Goal: Transaction & Acquisition: Purchase product/service

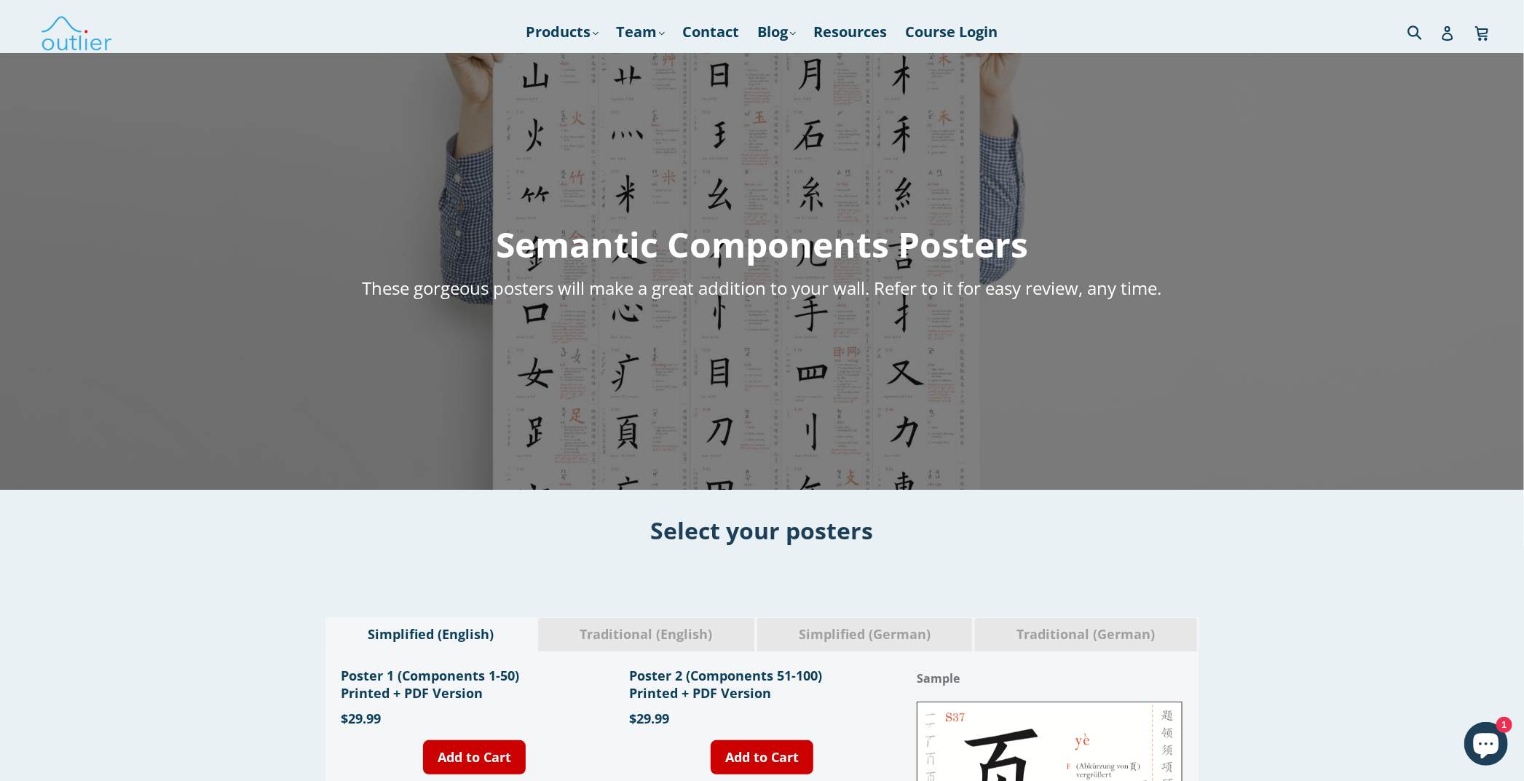
scroll to position [146, 0]
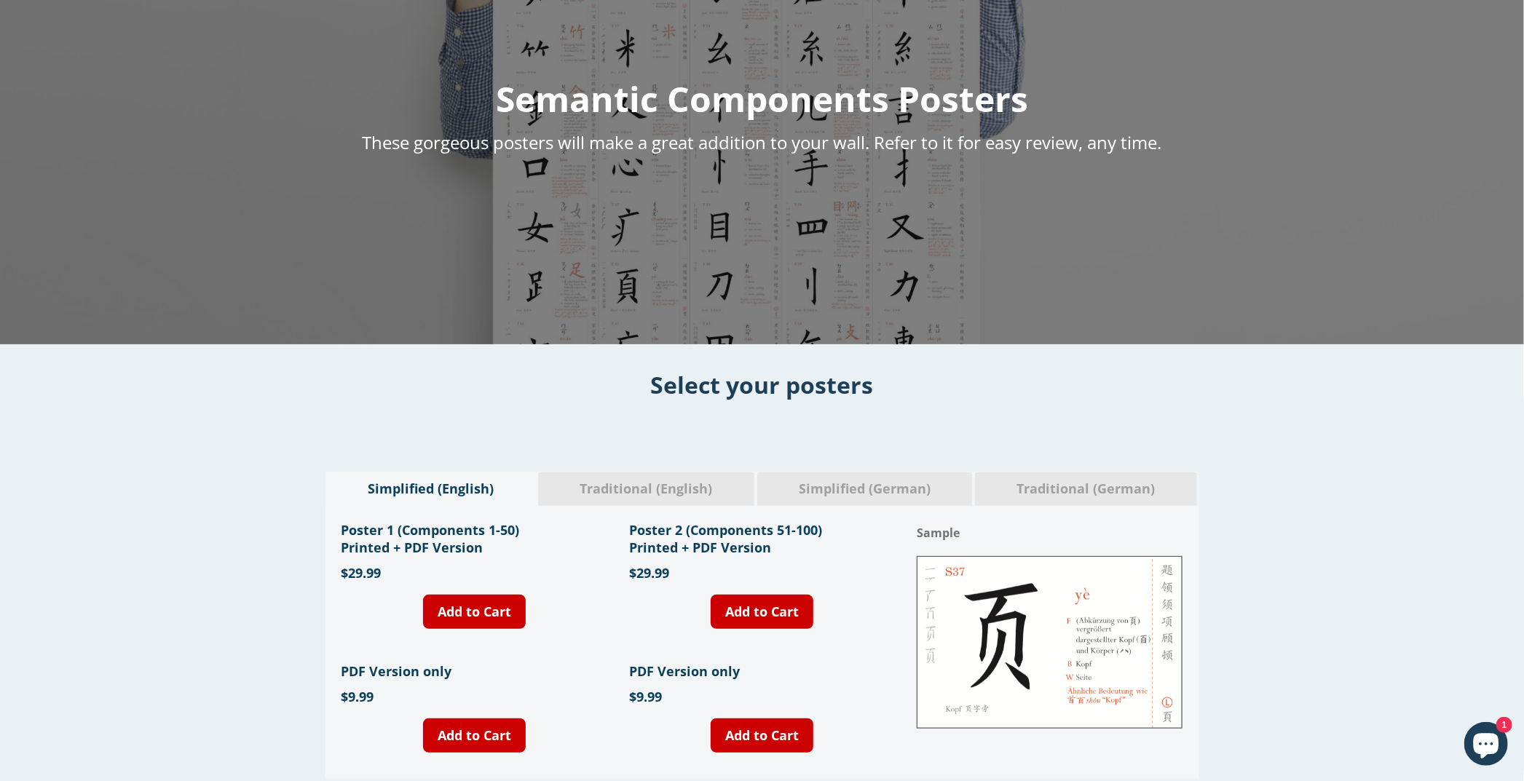
click at [615, 488] on span "Traditional (English)" at bounding box center [646, 489] width 194 height 19
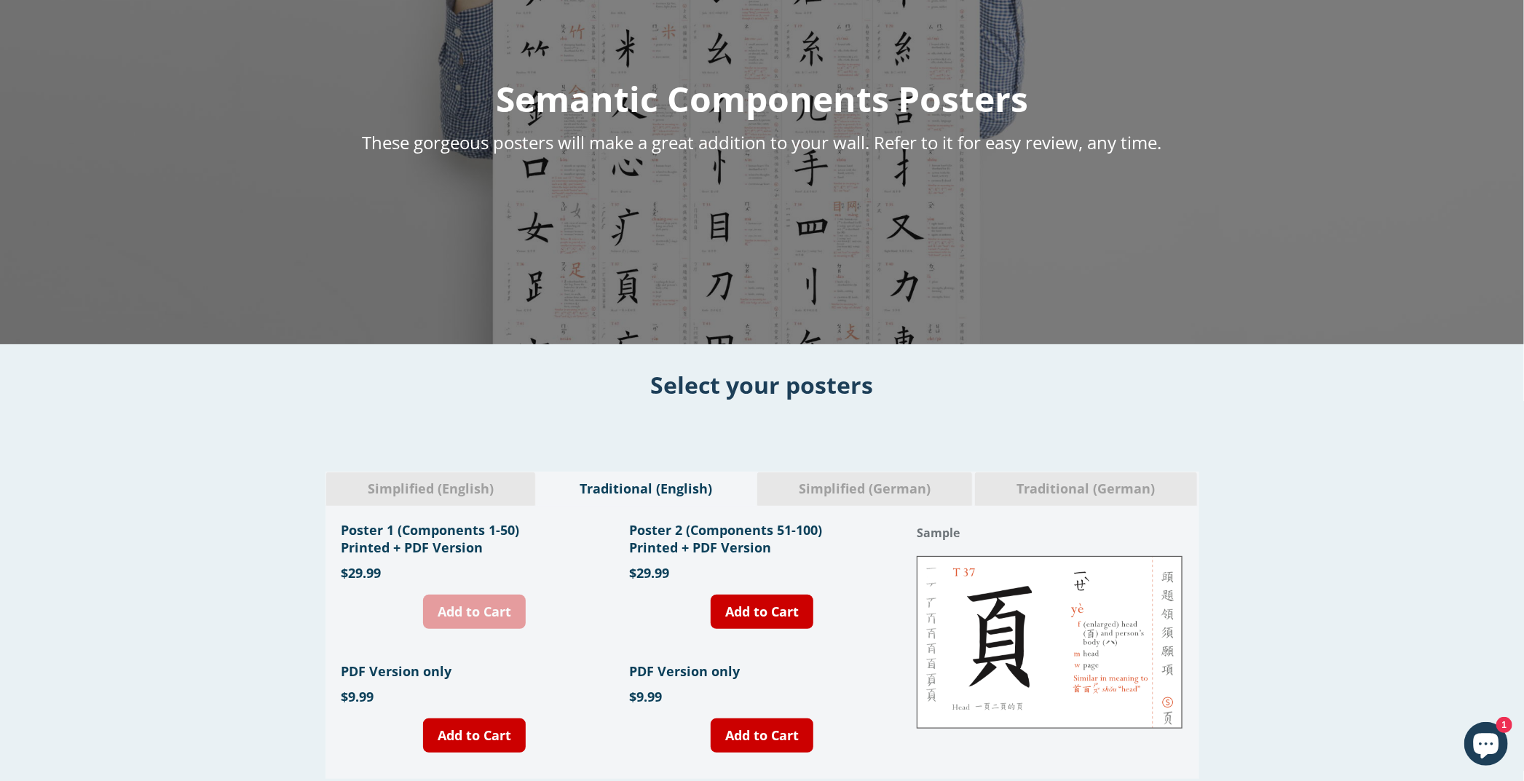
click at [474, 604] on link "Add to Cart" at bounding box center [474, 612] width 103 height 34
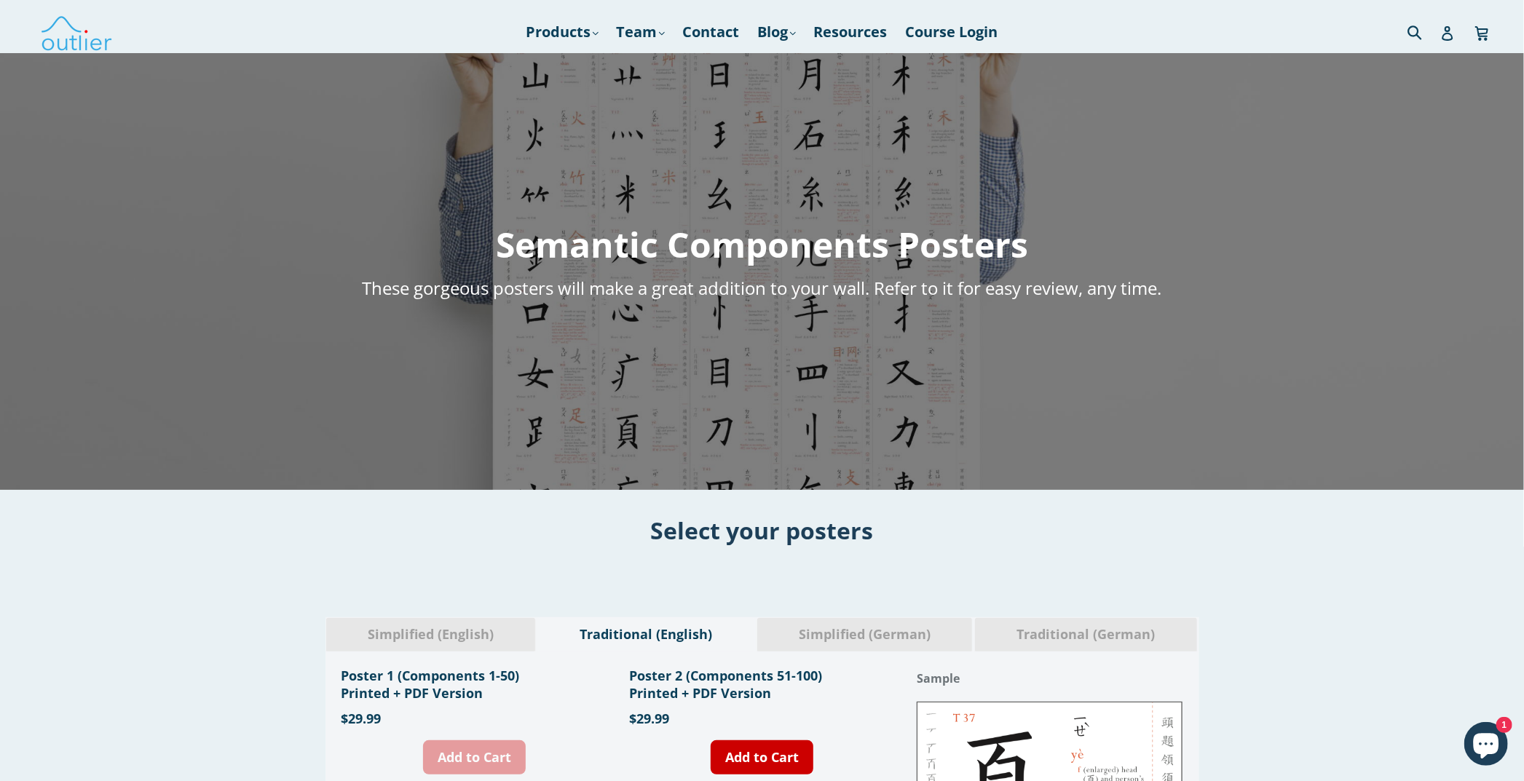
scroll to position [73, 0]
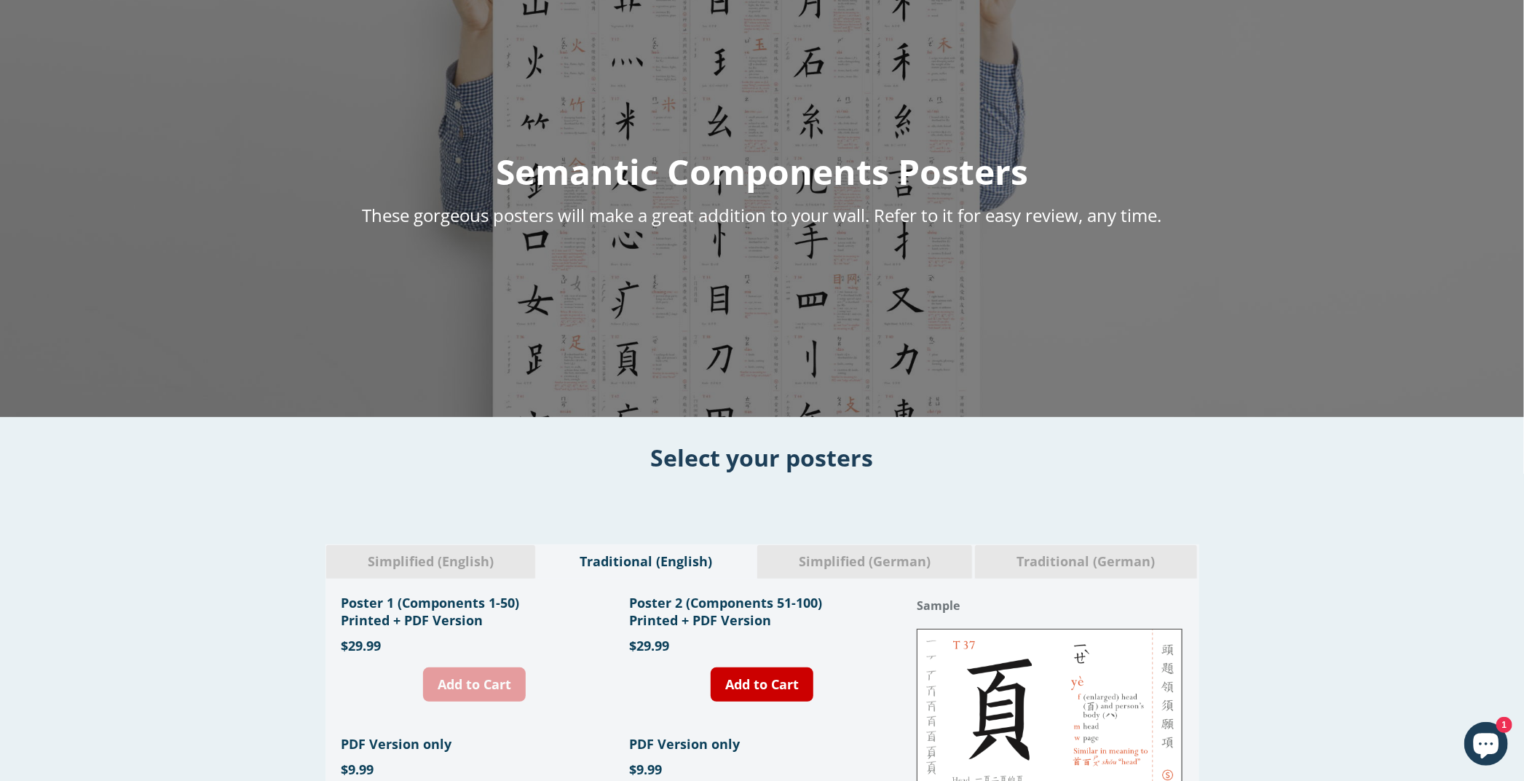
click at [465, 677] on link "Add to Cart" at bounding box center [474, 685] width 103 height 34
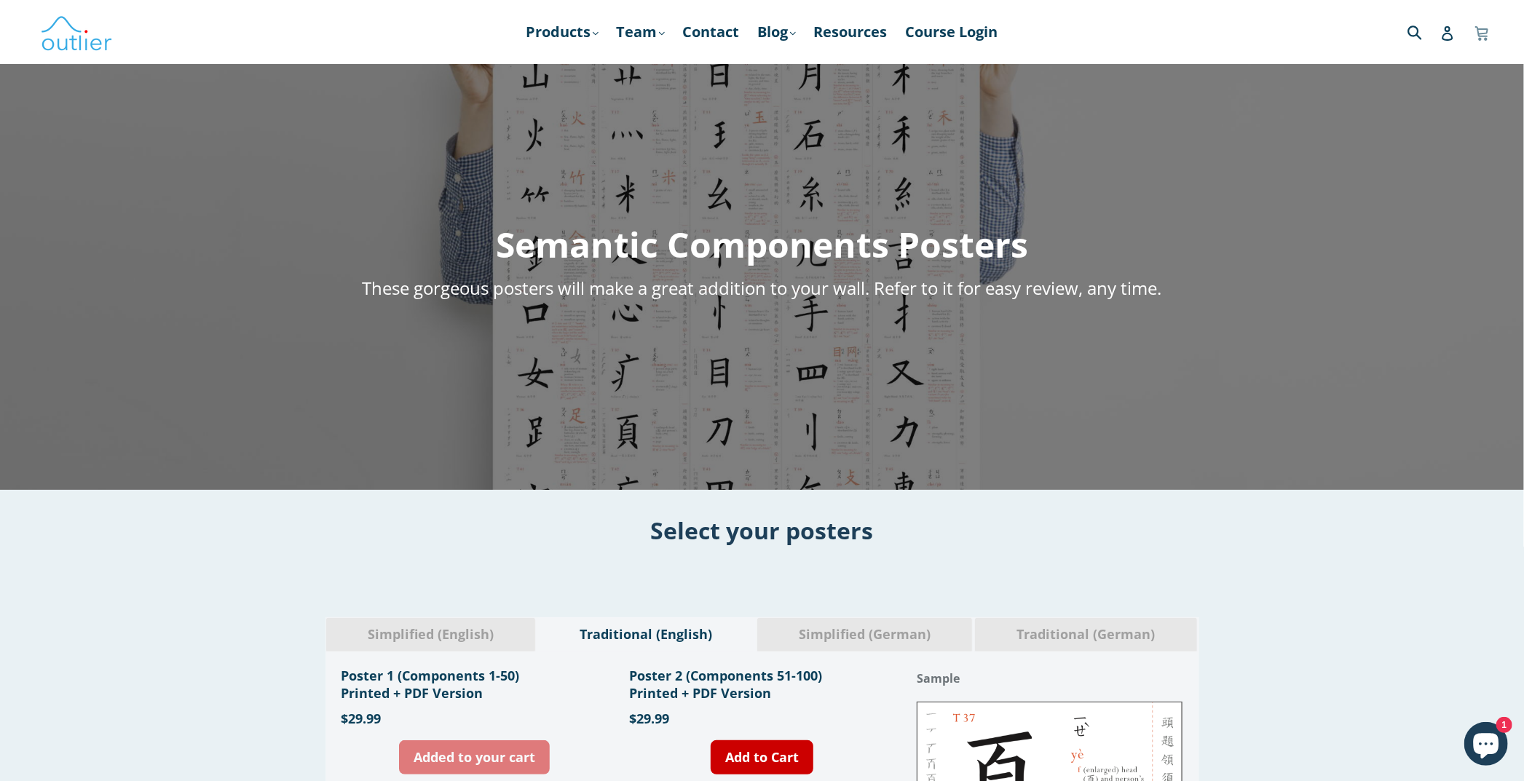
click at [1488, 32] on icon at bounding box center [1481, 31] width 13 height 11
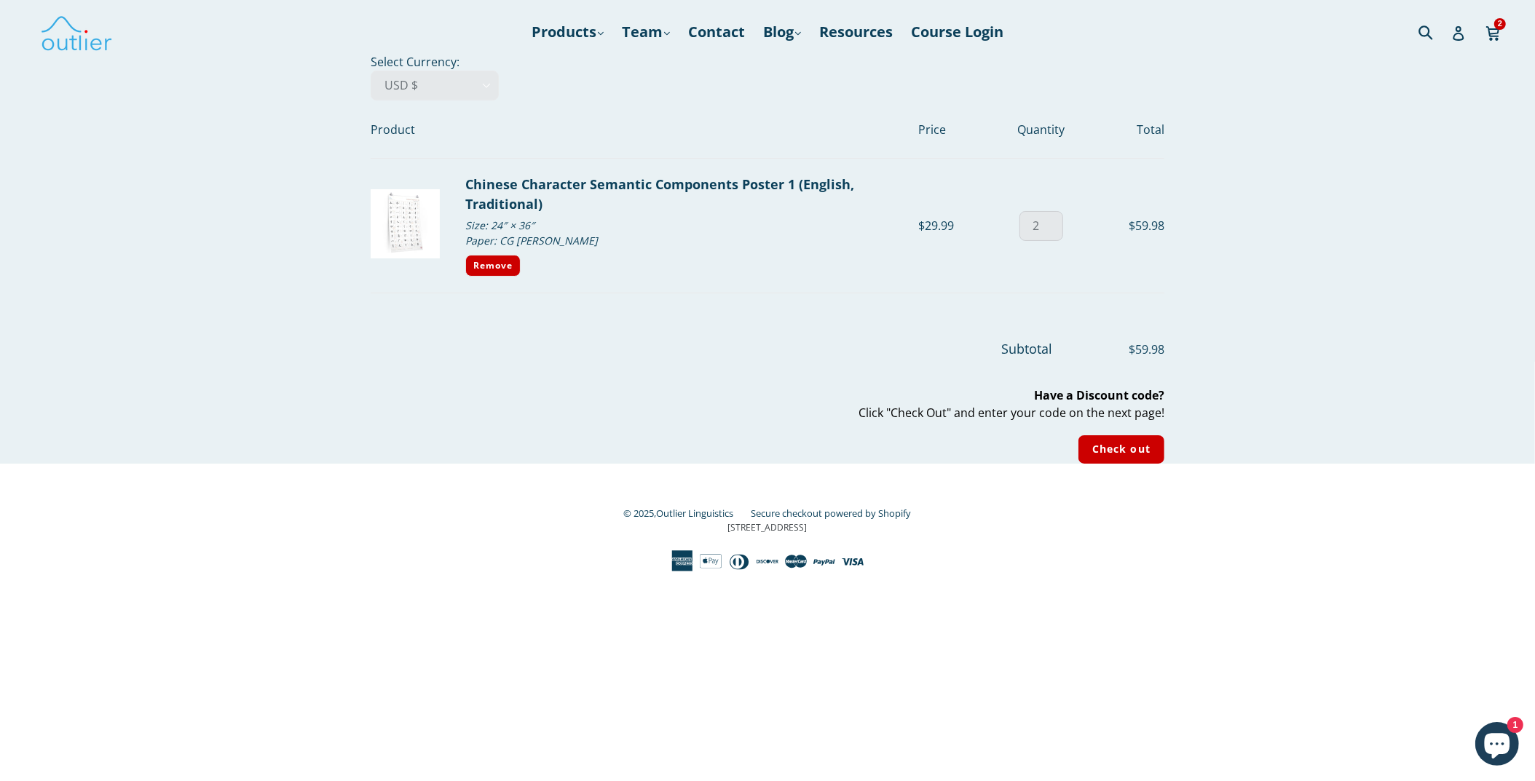
click at [1037, 229] on input "2" at bounding box center [1042, 226] width 44 height 30
type input "1"
click at [1051, 230] on input "1" at bounding box center [1042, 226] width 44 height 30
click at [851, 323] on footer "Subtotal $29.99 Have a Discount code? Click "Check Out" and enter your code on …" at bounding box center [768, 389] width 794 height 150
